Goal: Task Accomplishment & Management: Manage account settings

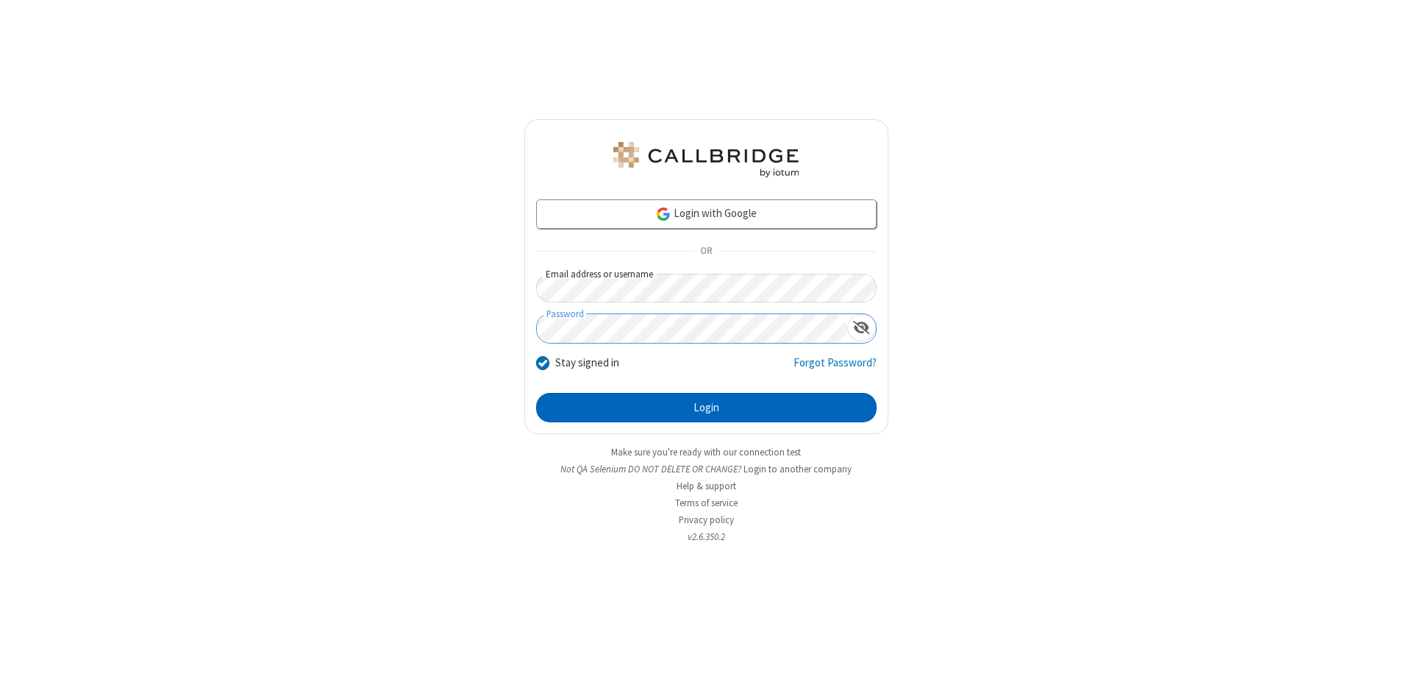
click at [706, 407] on button "Login" at bounding box center [706, 407] width 341 height 29
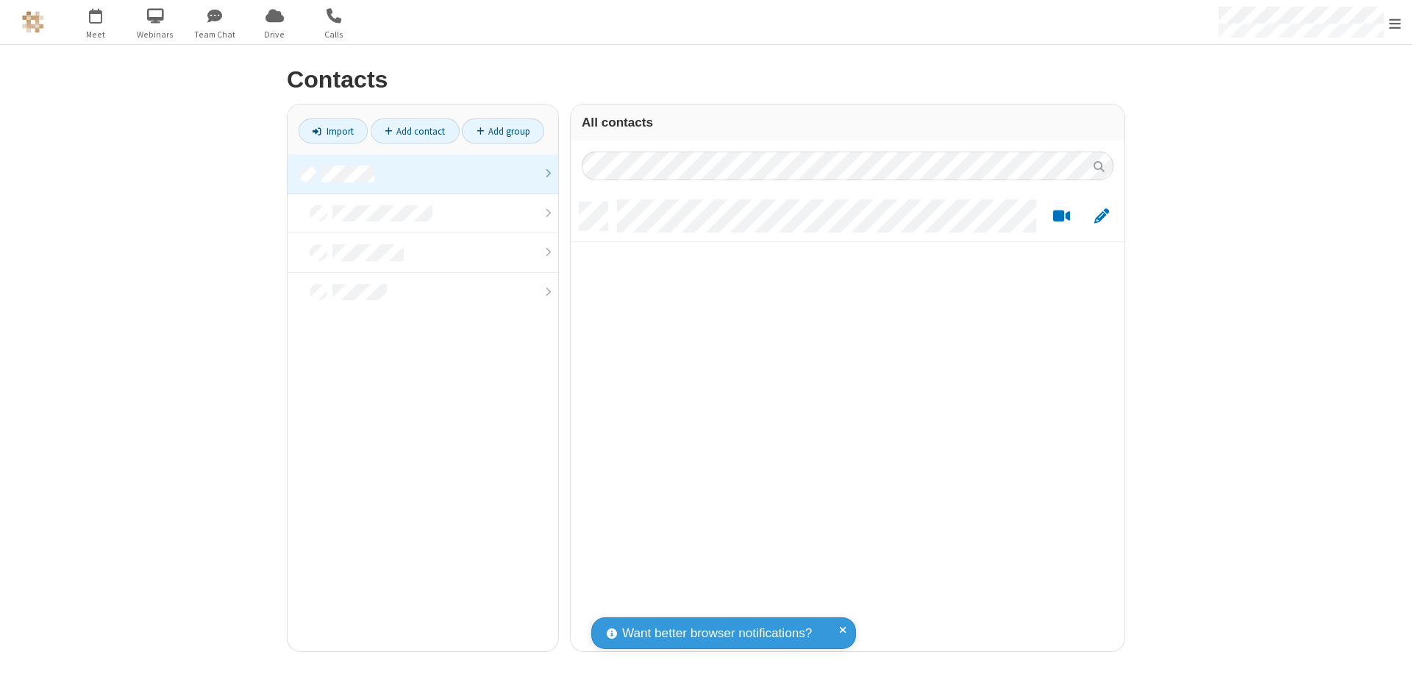
scroll to position [449, 543]
click at [423, 174] on link at bounding box center [423, 174] width 271 height 40
click at [415, 131] on link "Add contact" at bounding box center [415, 130] width 89 height 25
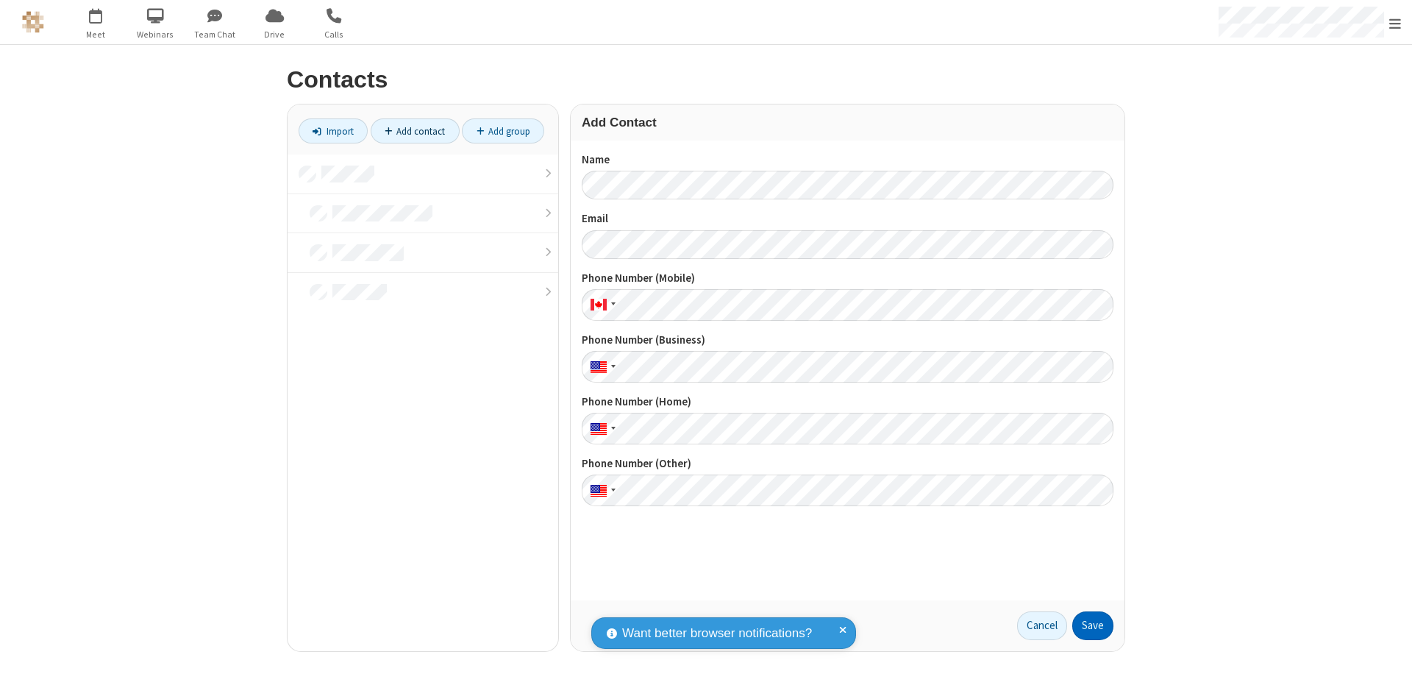
click at [1093, 625] on button "Save" at bounding box center [1092, 625] width 41 height 29
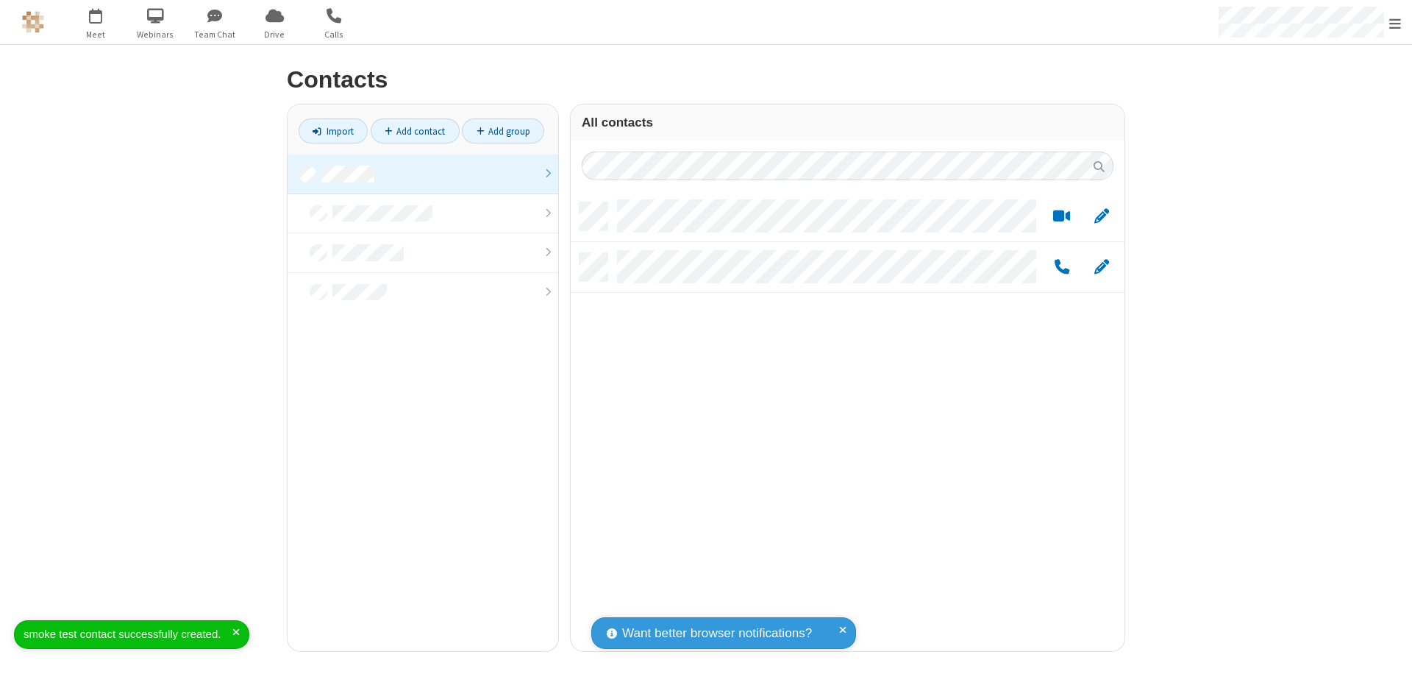
scroll to position [449, 543]
